Goal: Information Seeking & Learning: Learn about a topic

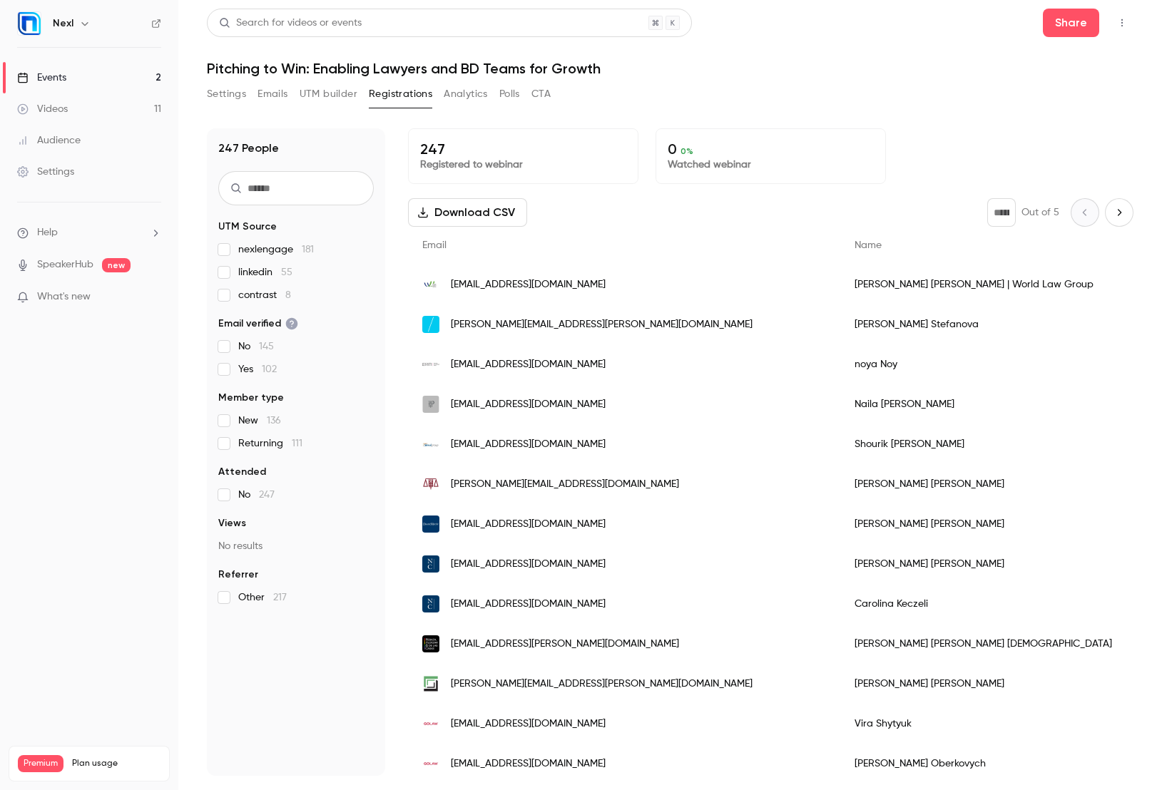
click at [46, 78] on div "Events" at bounding box center [41, 78] width 49 height 14
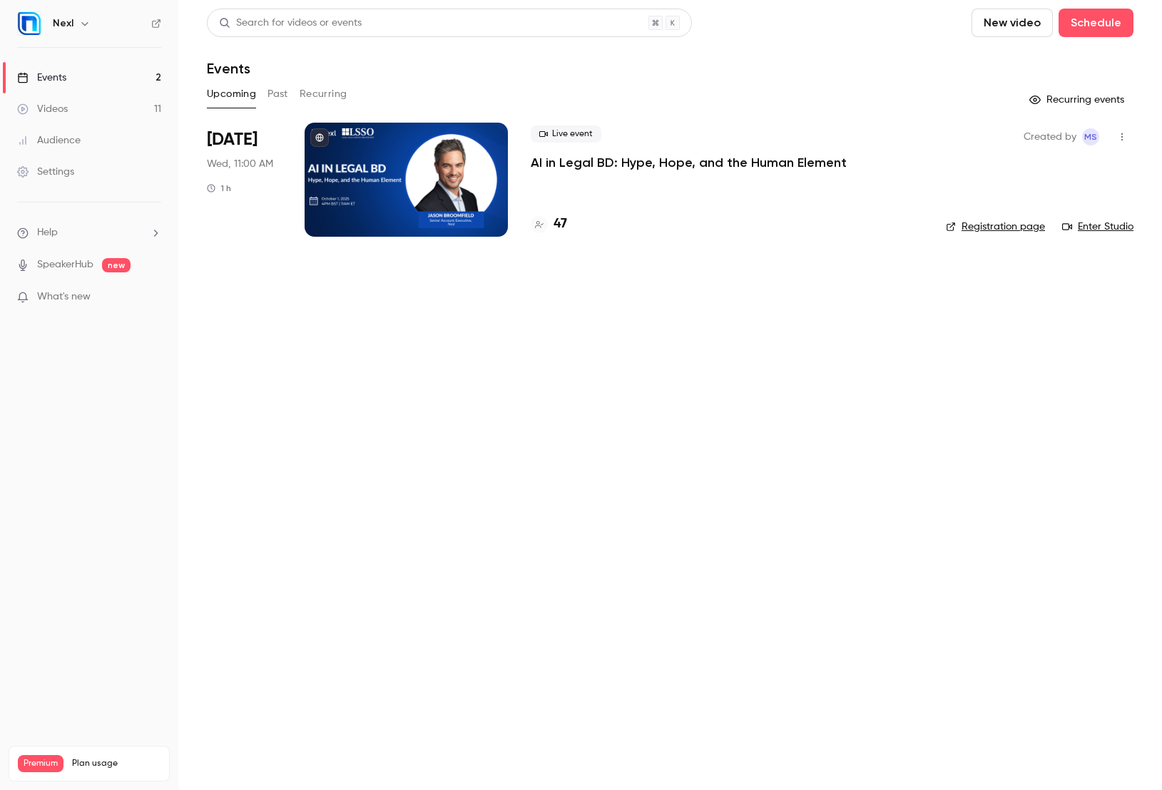
click at [276, 97] on button "Past" at bounding box center [277, 94] width 21 height 23
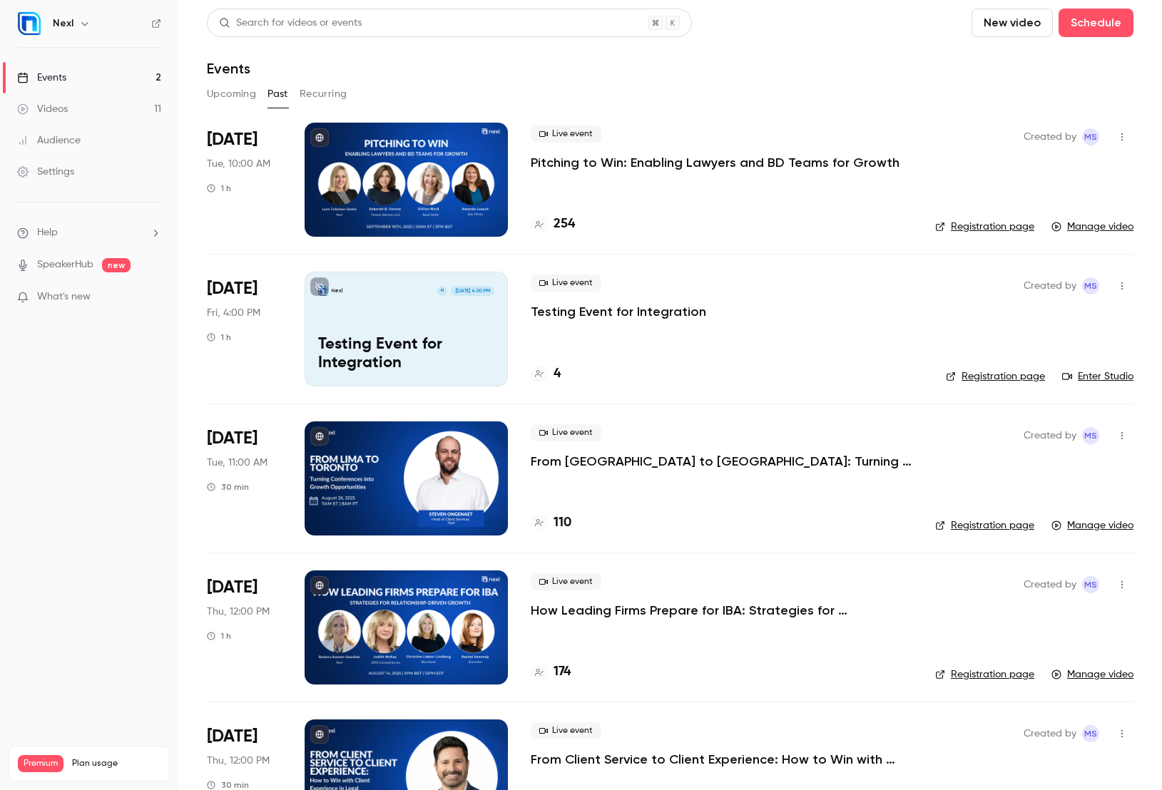
click at [475, 145] on div at bounding box center [406, 180] width 203 height 114
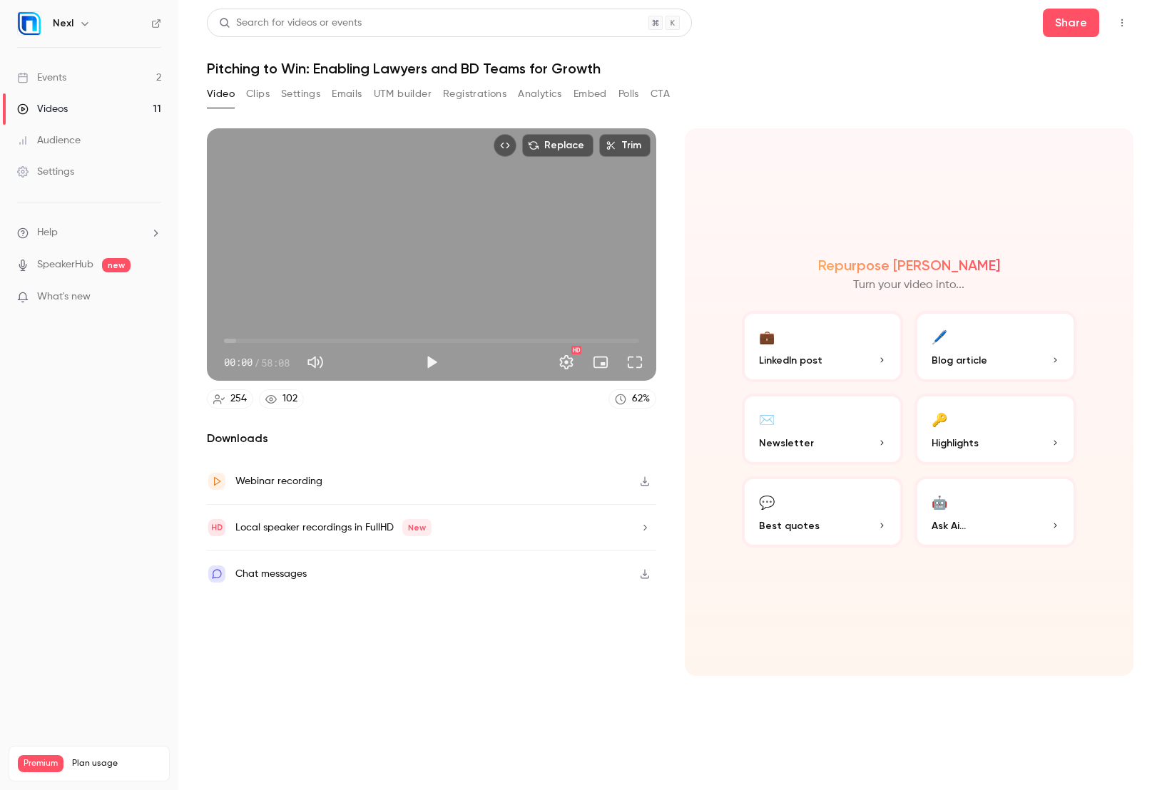
click at [536, 89] on button "Analytics" at bounding box center [540, 94] width 44 height 23
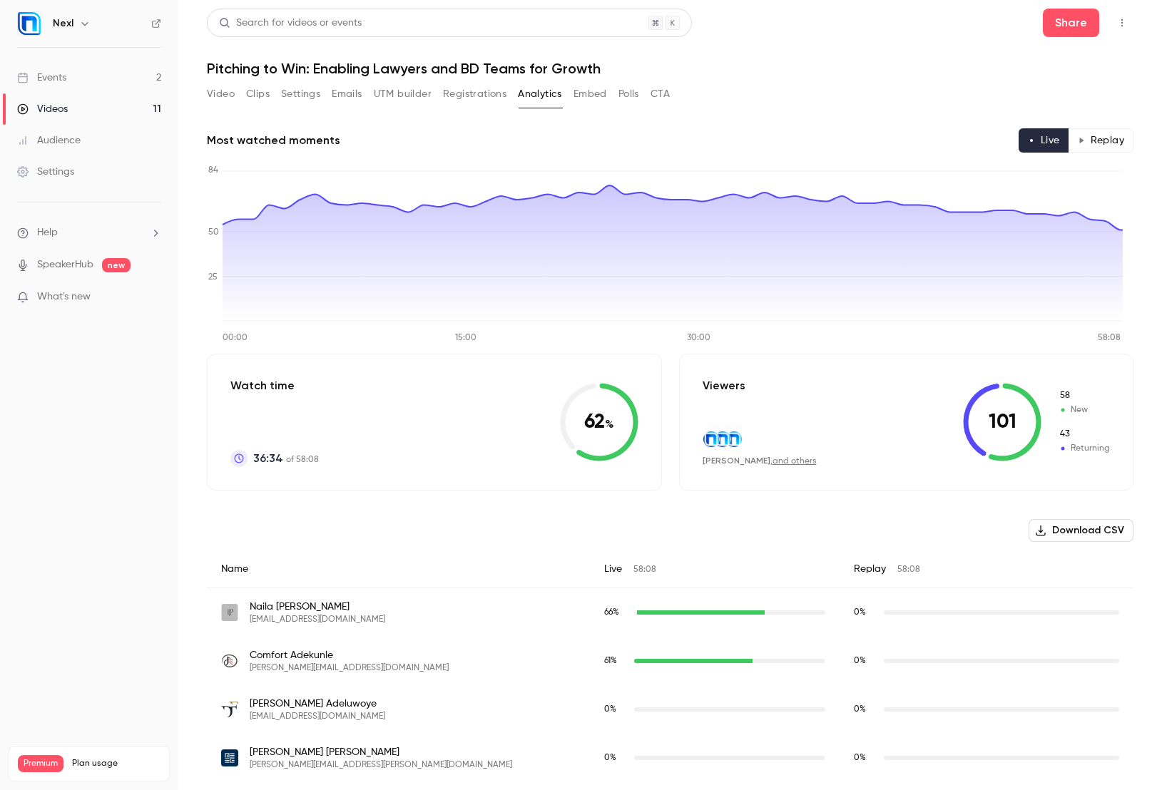
click at [1058, 392] on span "58" at bounding box center [1083, 395] width 51 height 13
click at [772, 463] on link "and others" at bounding box center [794, 461] width 44 height 9
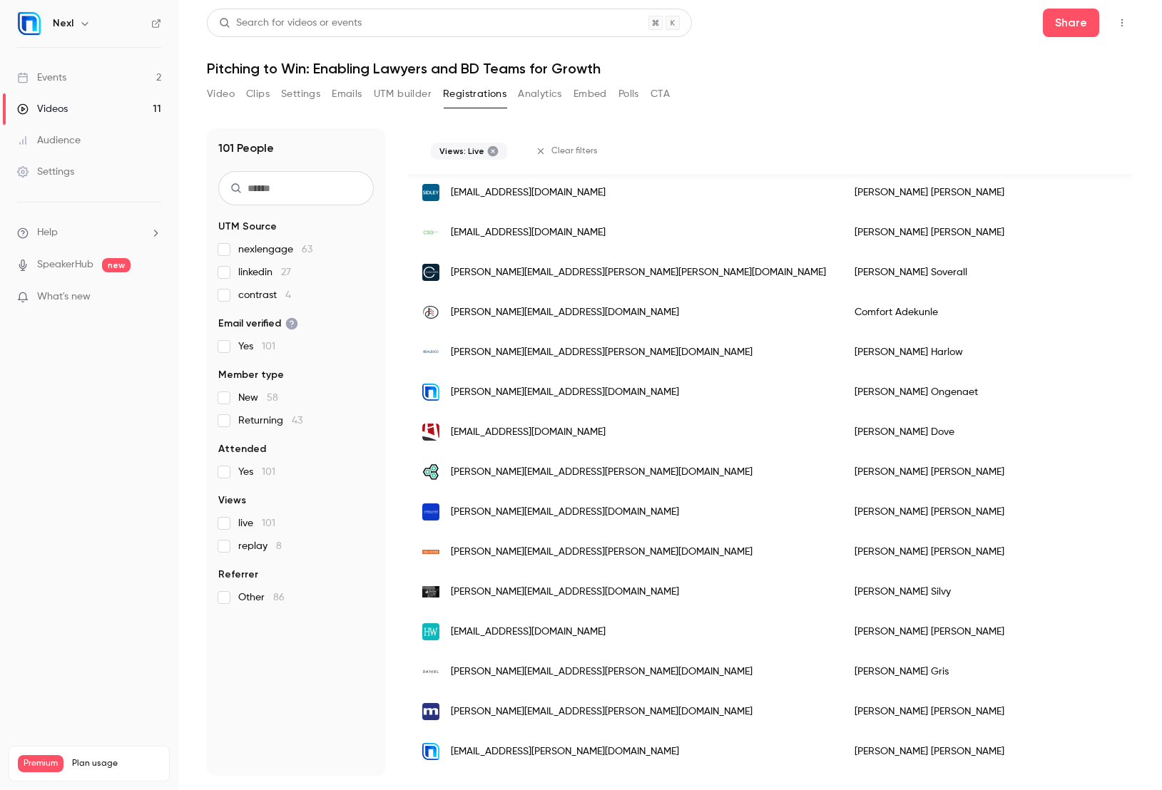
scroll to position [777, 0]
